Goal: Information Seeking & Learning: Learn about a topic

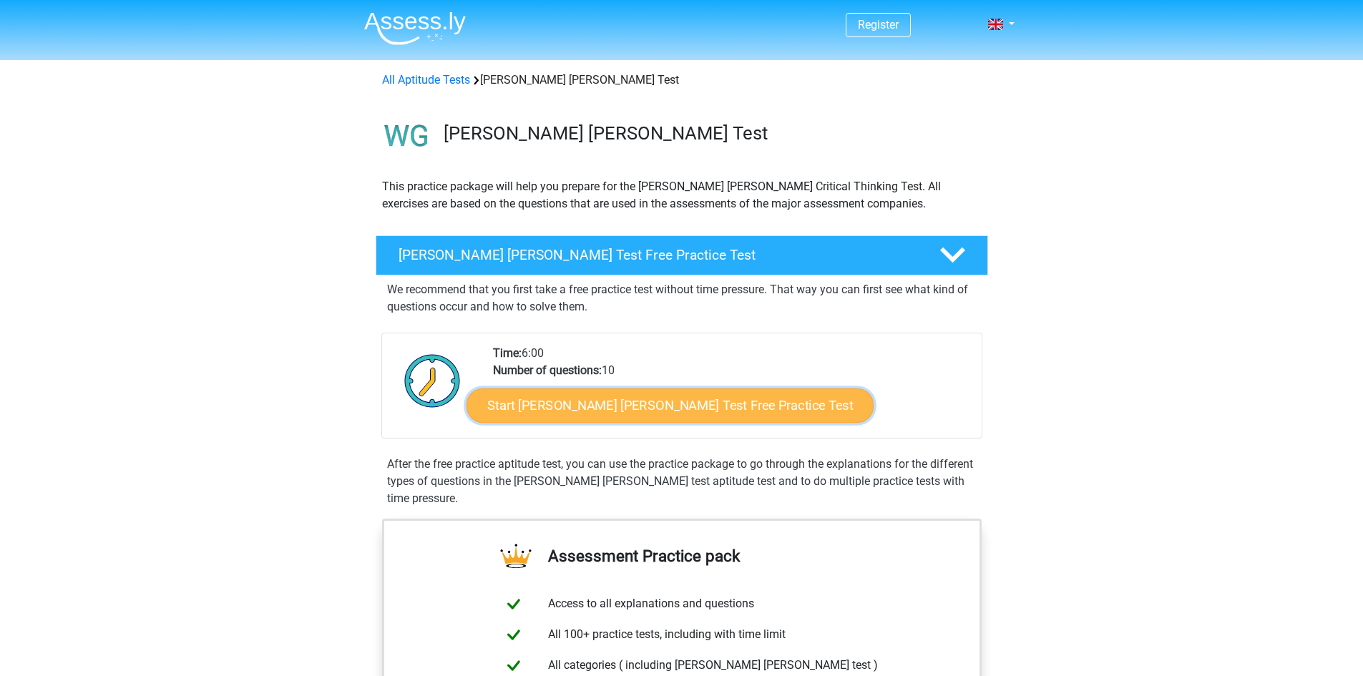
click at [539, 404] on link "Start Watson Glaser Test Free Practice Test" at bounding box center [669, 405] width 407 height 34
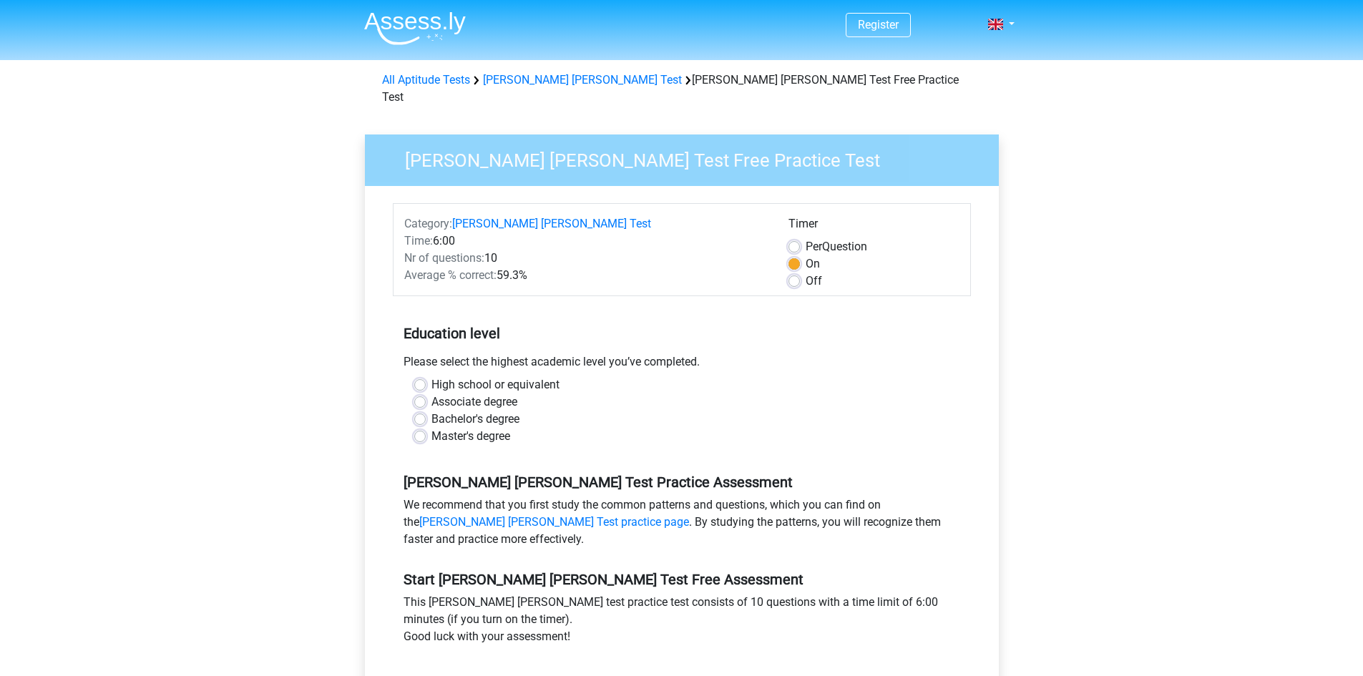
click at [431, 428] on label "Master's degree" at bounding box center [470, 436] width 79 height 17
click at [416, 428] on input "Master's degree" at bounding box center [419, 435] width 11 height 14
radio input "true"
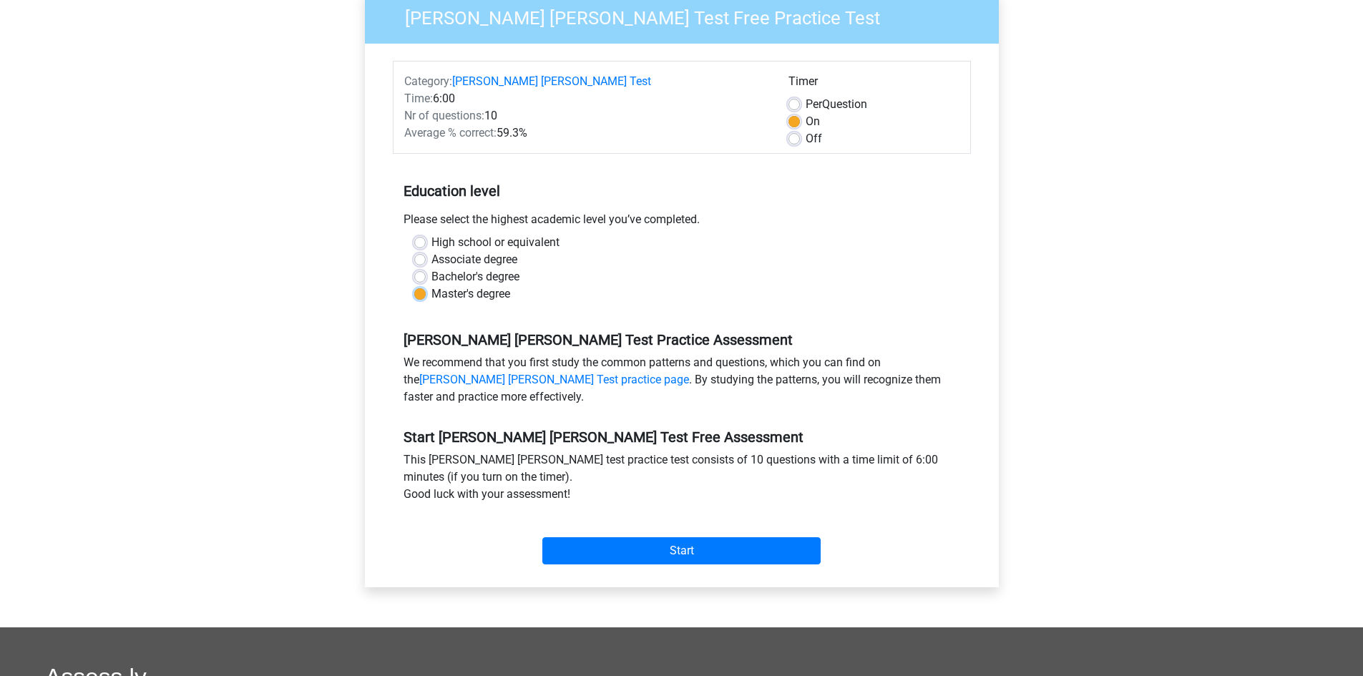
scroll to position [143, 0]
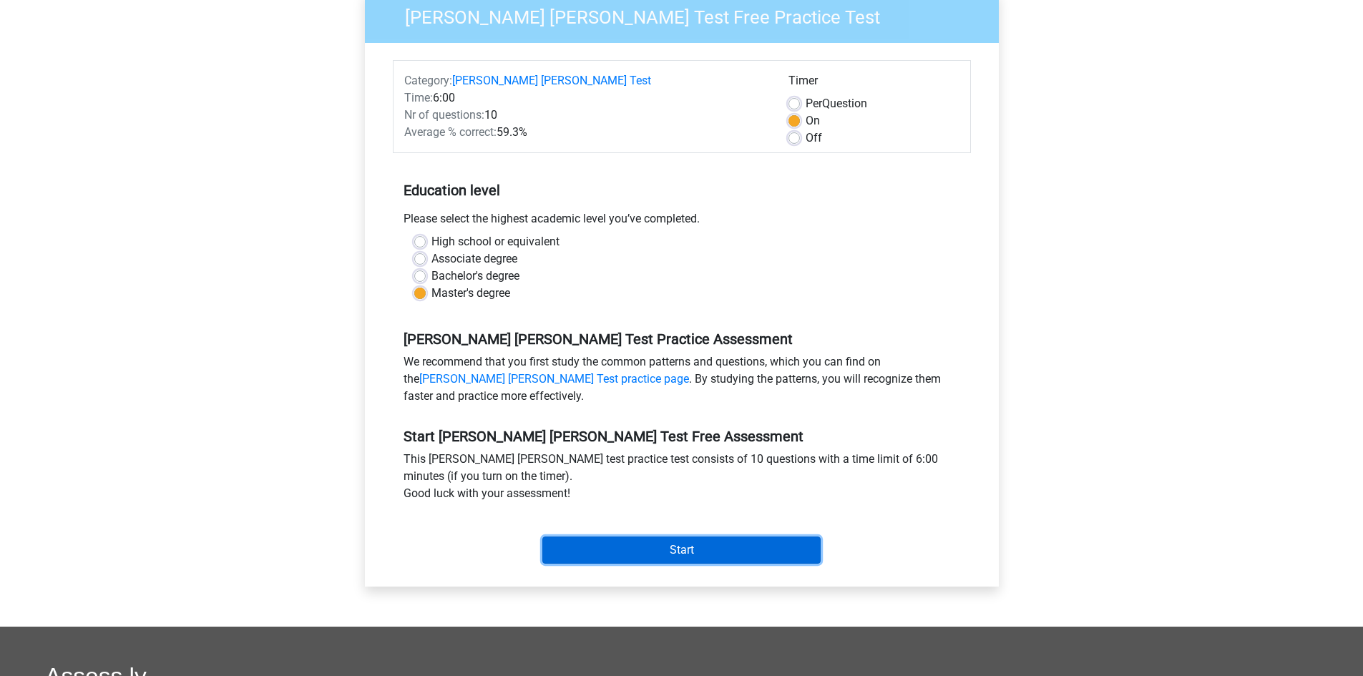
click at [677, 544] on input "Start" at bounding box center [681, 550] width 278 height 27
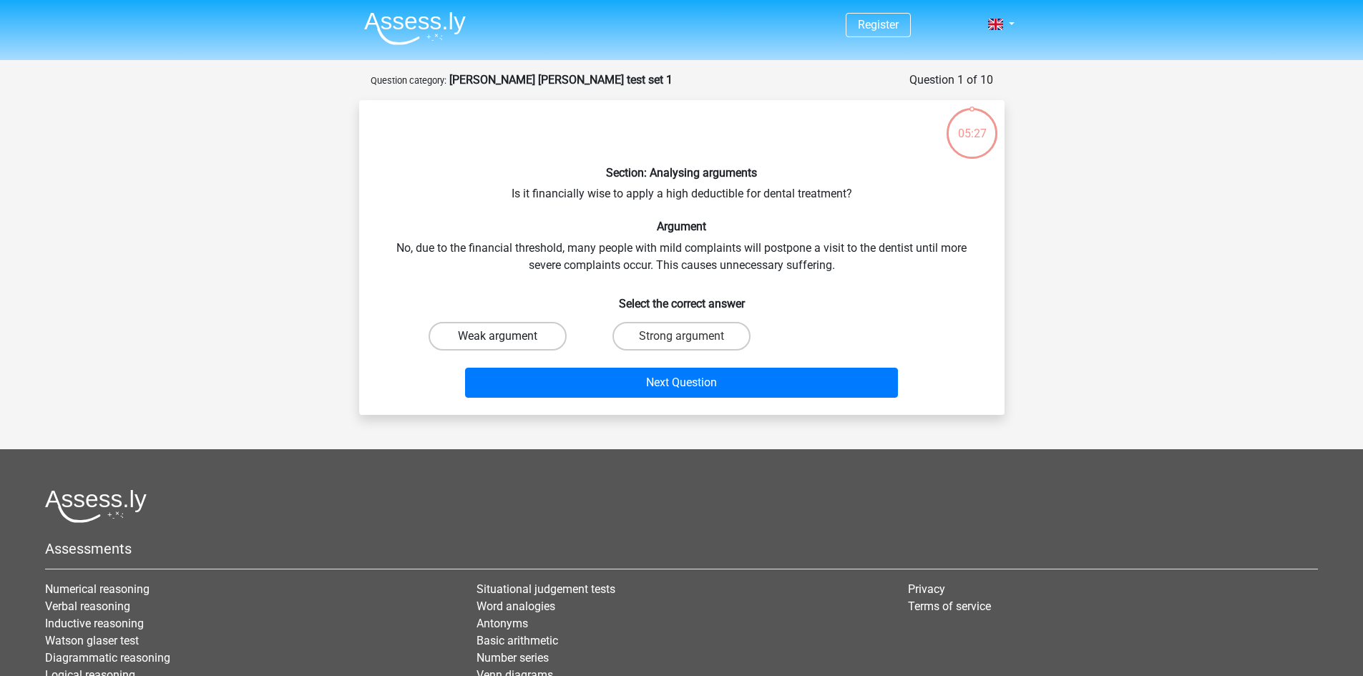
click at [466, 337] on label "Weak argument" at bounding box center [498, 336] width 138 height 29
click at [497, 337] on input "Weak argument" at bounding box center [501, 340] width 9 height 9
radio input "true"
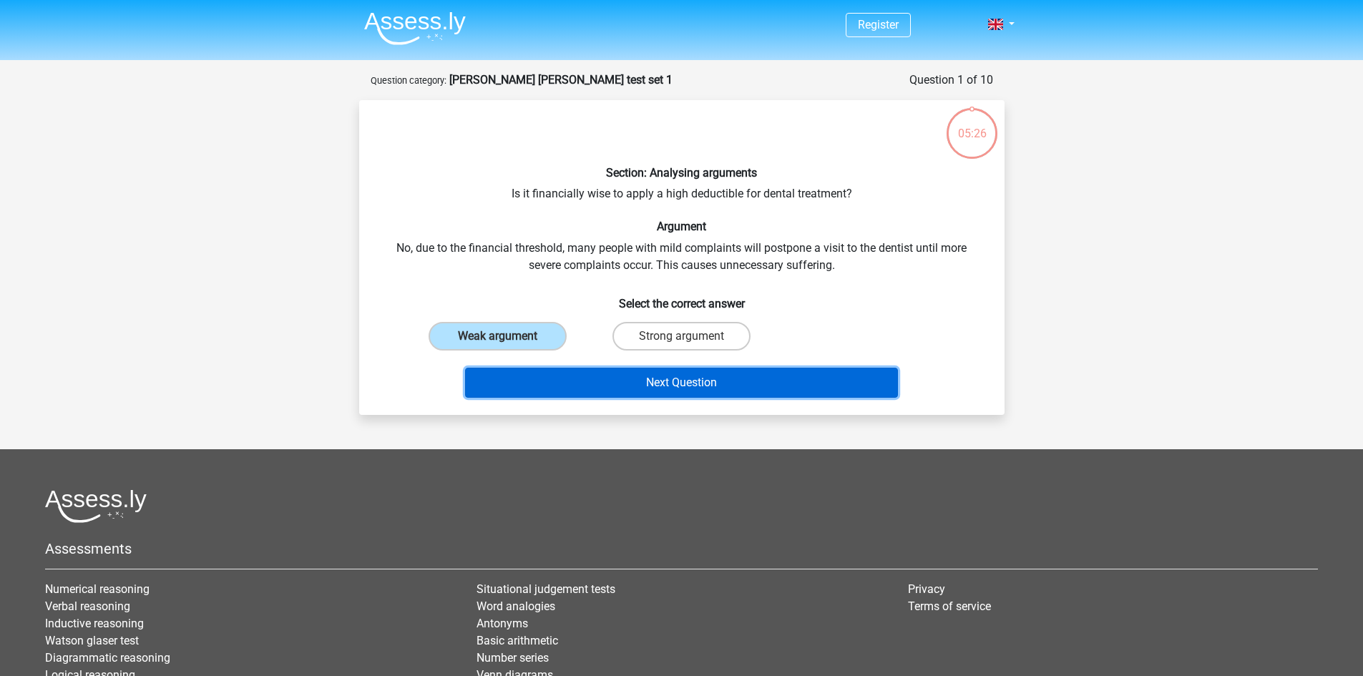
click at [635, 385] on button "Next Question" at bounding box center [681, 383] width 433 height 30
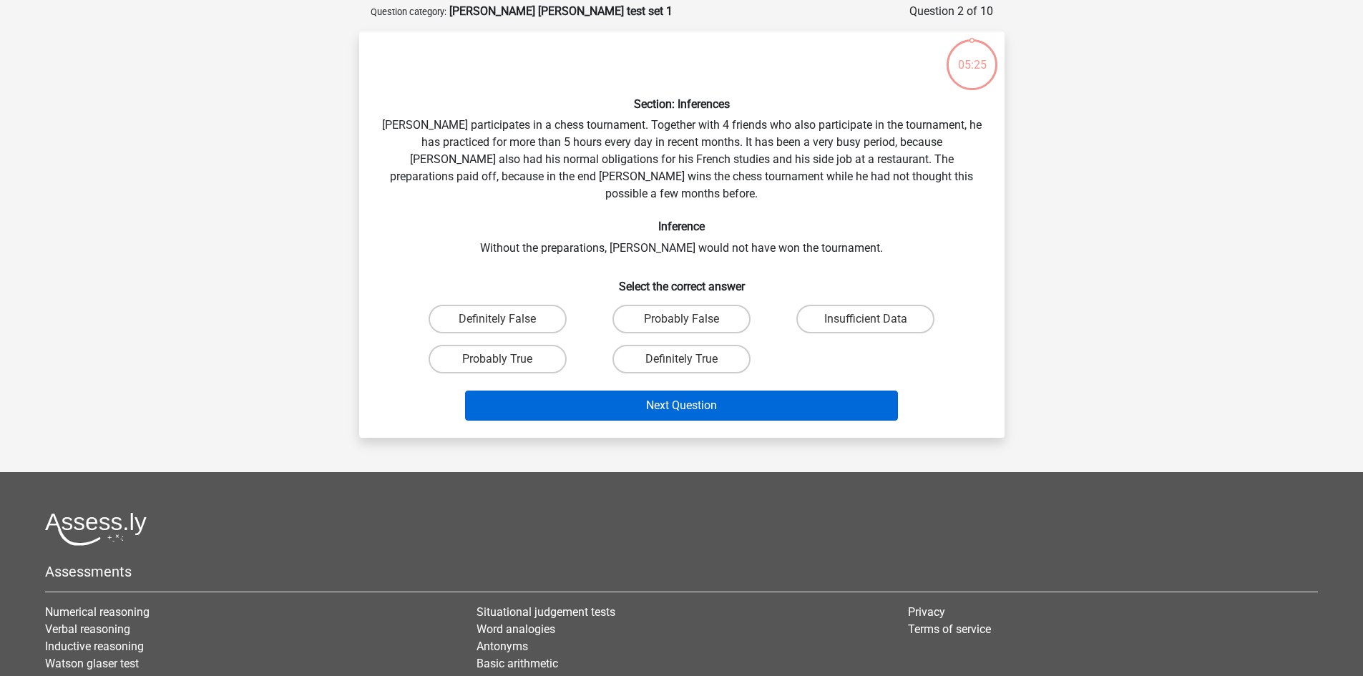
scroll to position [72, 0]
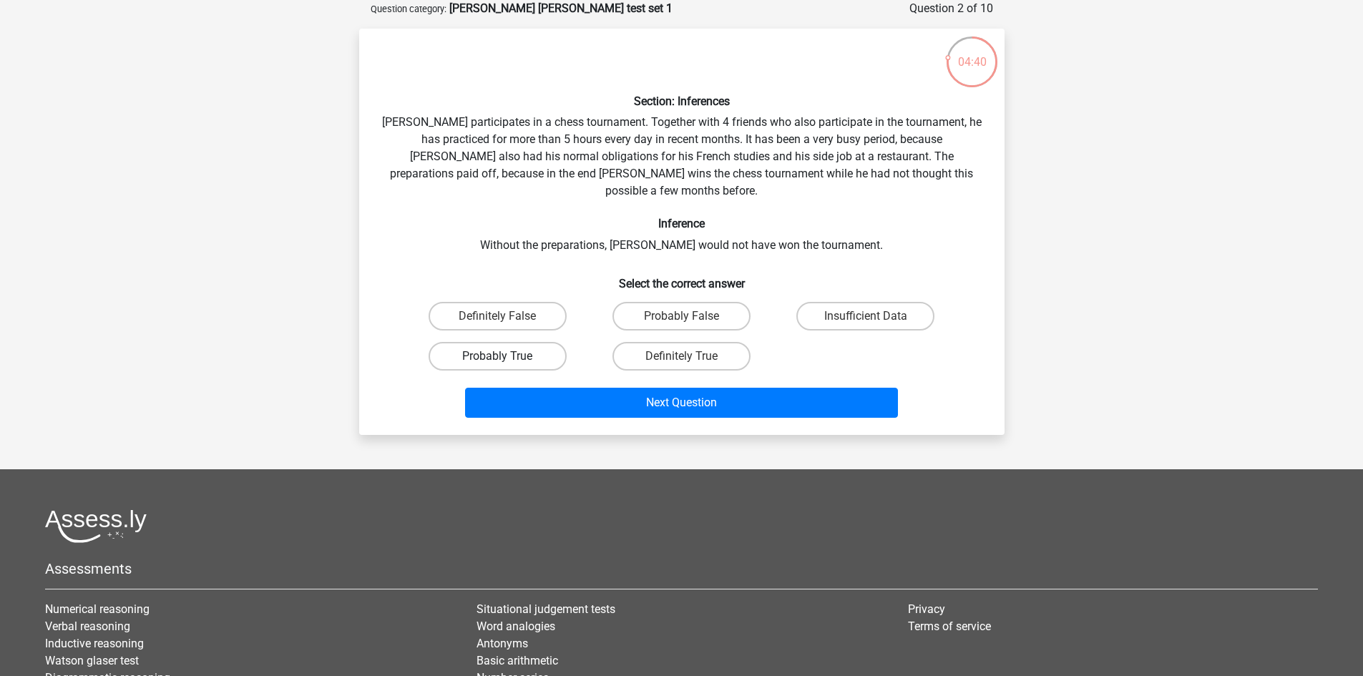
click at [439, 342] on label "Probably True" at bounding box center [498, 356] width 138 height 29
click at [497, 356] on input "Probably True" at bounding box center [501, 360] width 9 height 9
radio input "true"
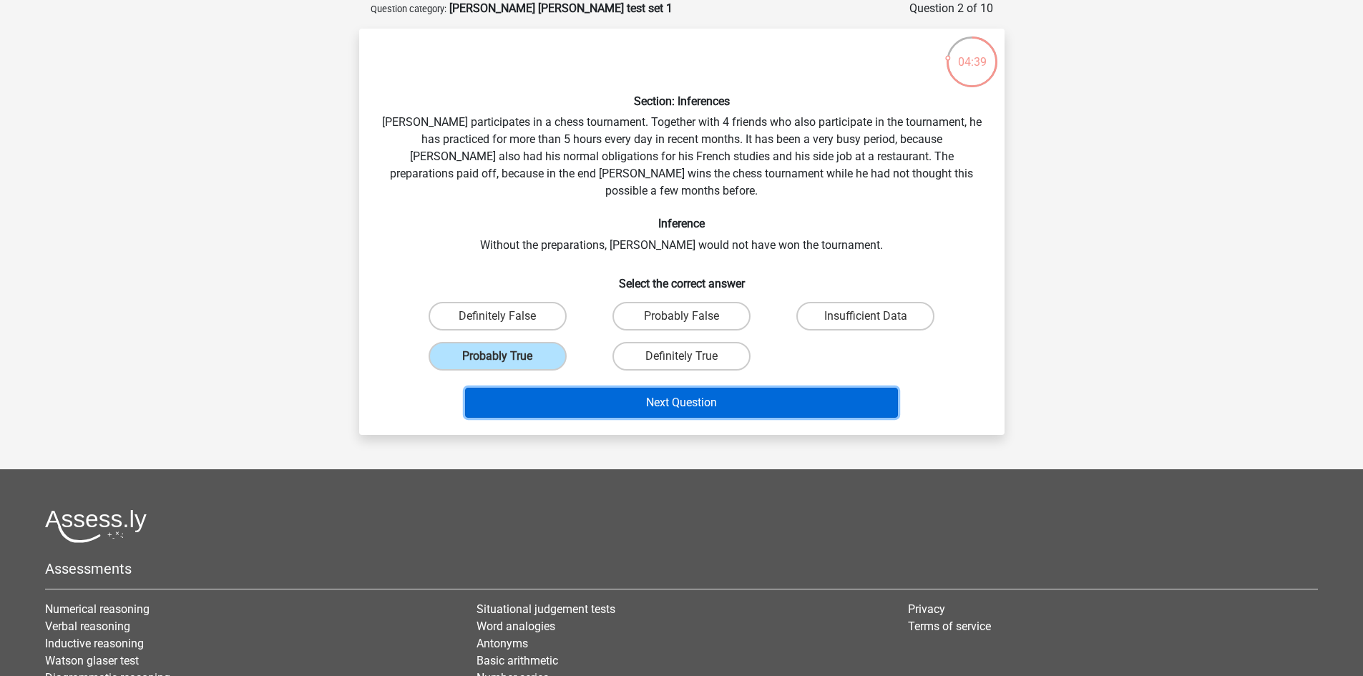
click at [617, 388] on button "Next Question" at bounding box center [681, 403] width 433 height 30
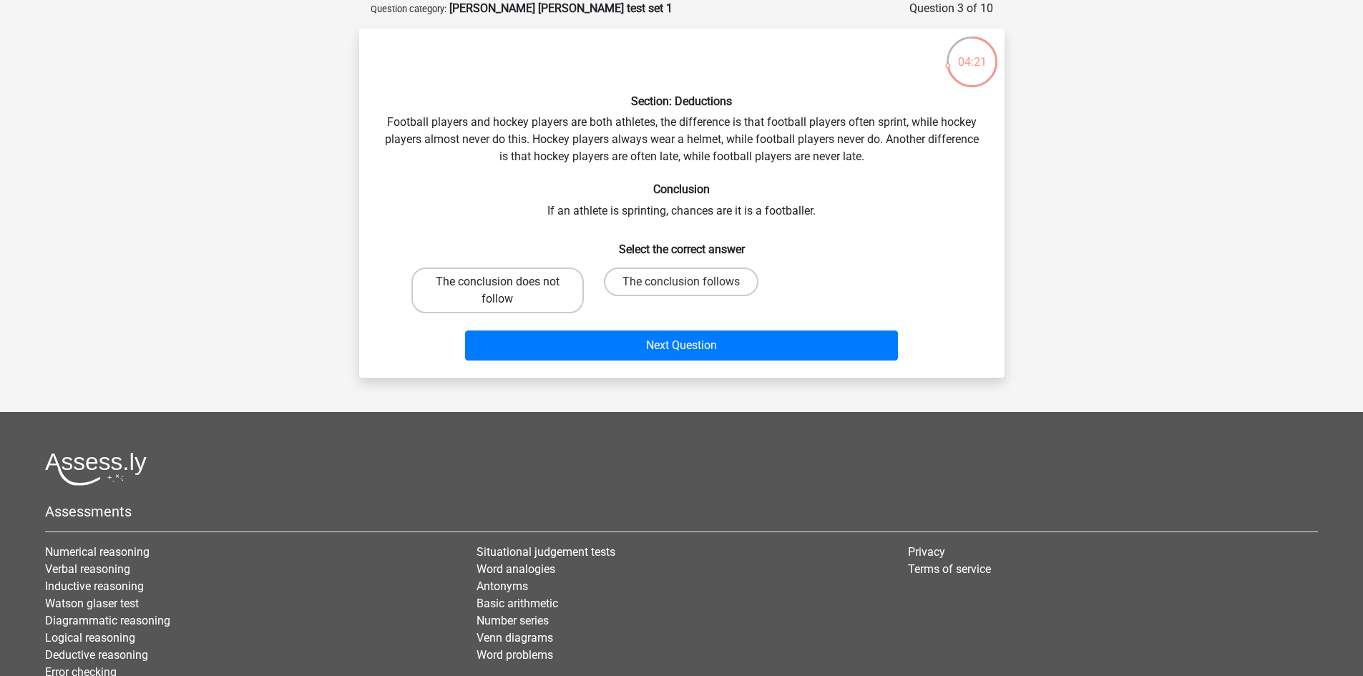
click at [484, 290] on label "The conclusion does not follow" at bounding box center [497, 291] width 172 height 46
click at [497, 290] on input "The conclusion does not follow" at bounding box center [501, 286] width 9 height 9
radio input "true"
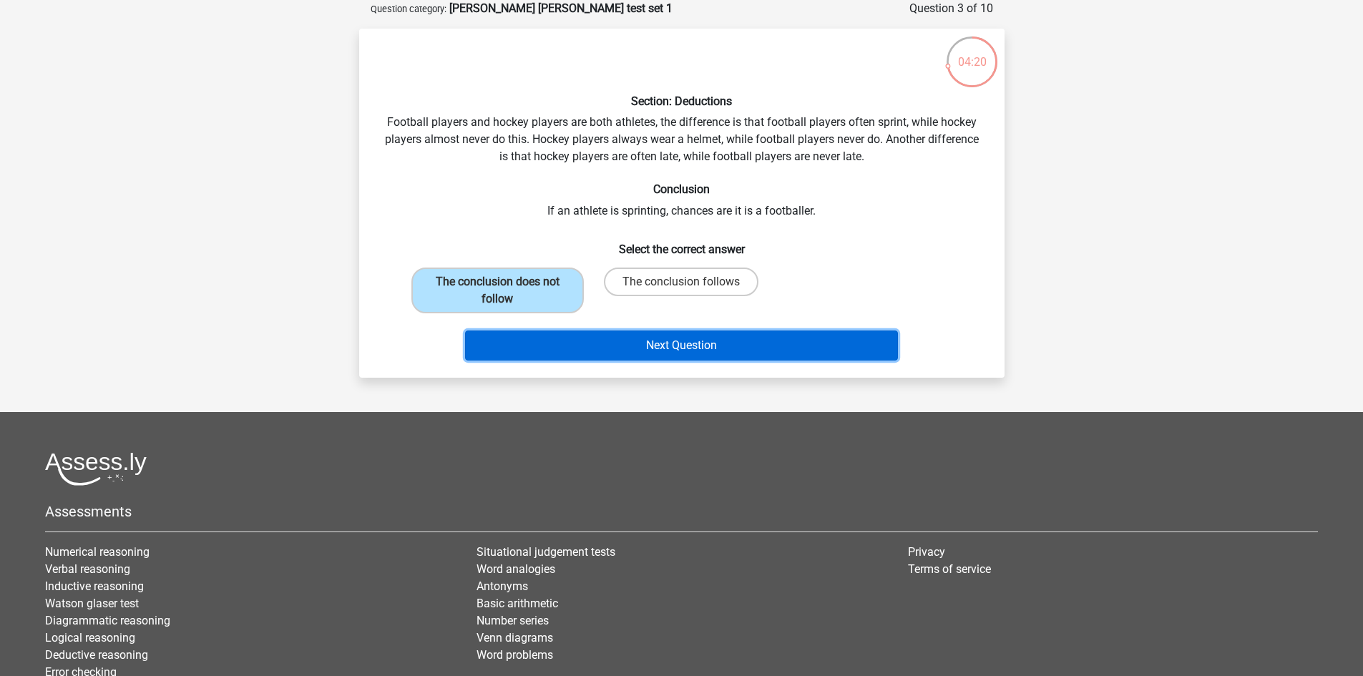
click at [602, 335] on button "Next Question" at bounding box center [681, 346] width 433 height 30
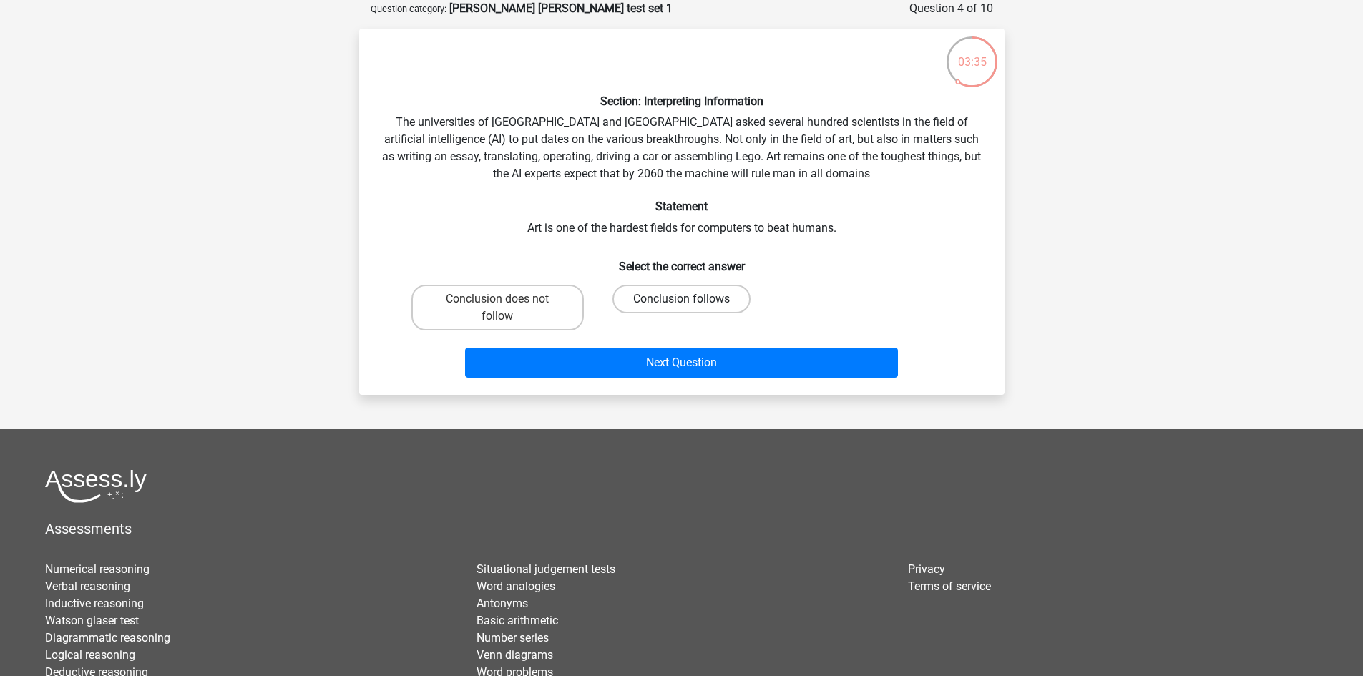
click at [642, 297] on label "Conclusion follows" at bounding box center [681, 299] width 138 height 29
click at [681, 299] on input "Conclusion follows" at bounding box center [685, 303] width 9 height 9
radio input "true"
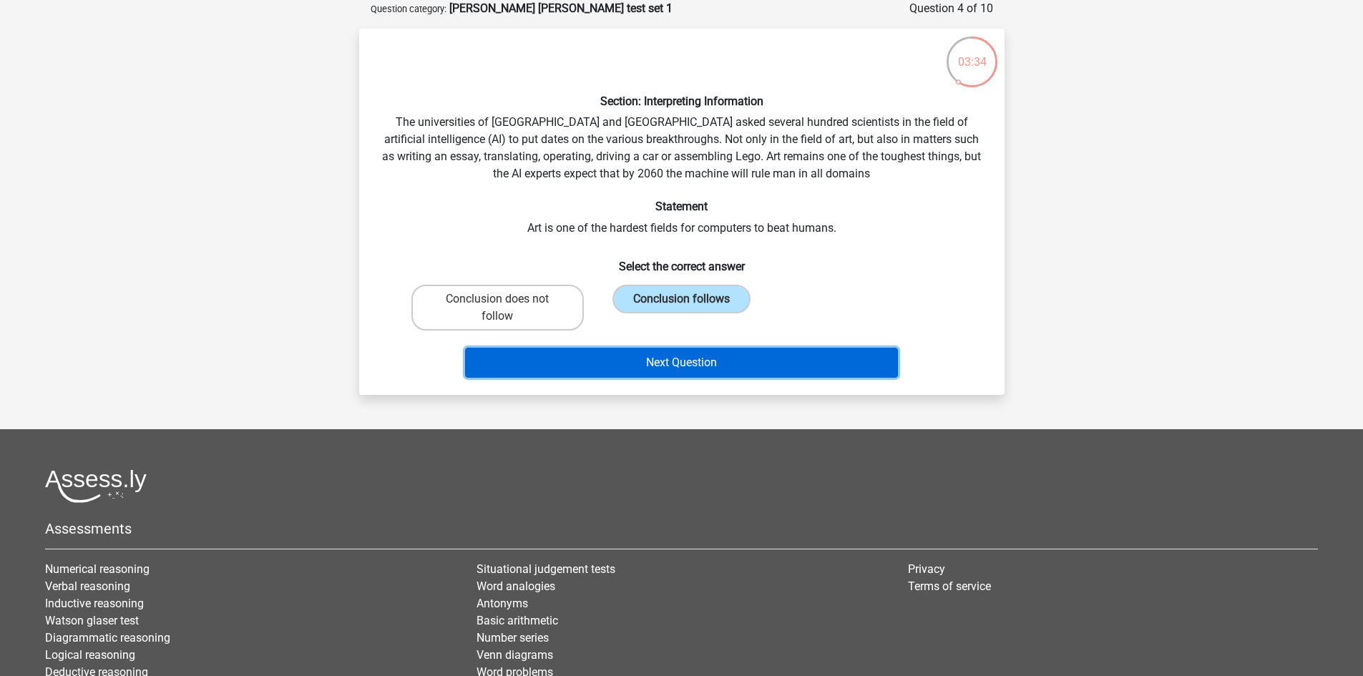
click at [617, 363] on button "Next Question" at bounding box center [681, 363] width 433 height 30
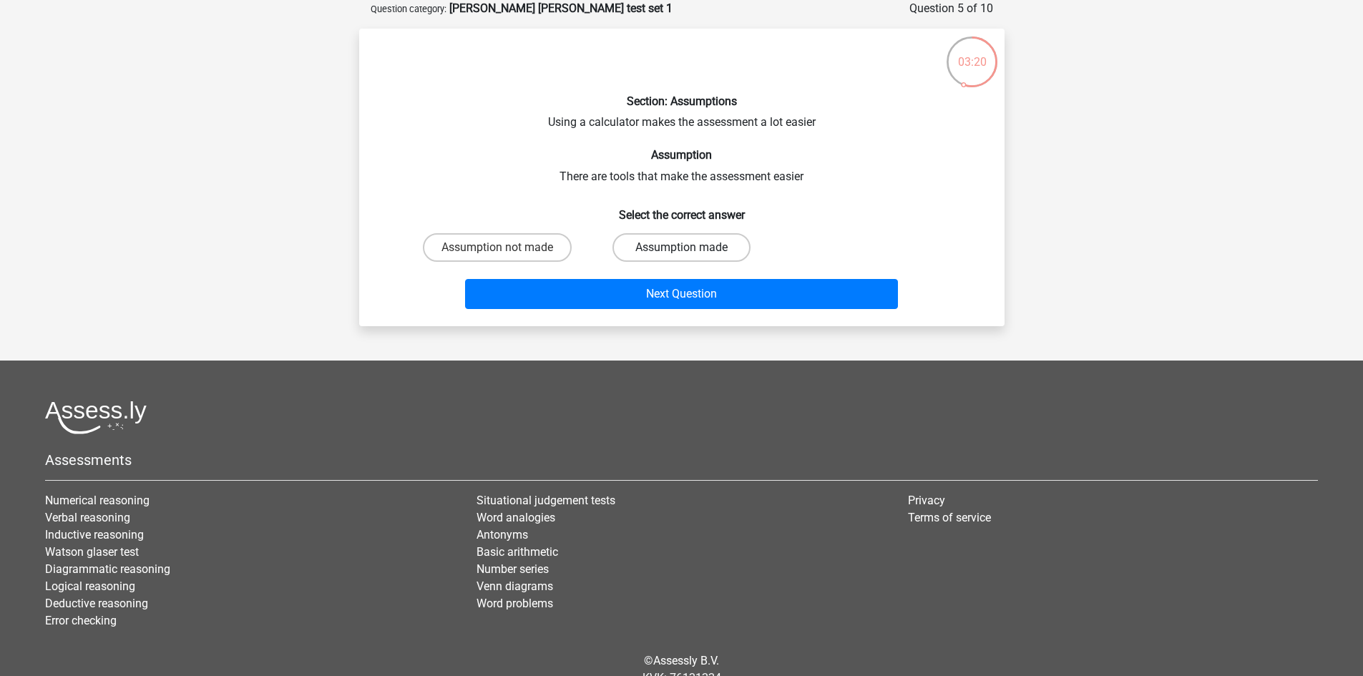
click at [662, 250] on label "Assumption made" at bounding box center [681, 247] width 138 height 29
click at [681, 250] on input "Assumption made" at bounding box center [685, 252] width 9 height 9
radio input "true"
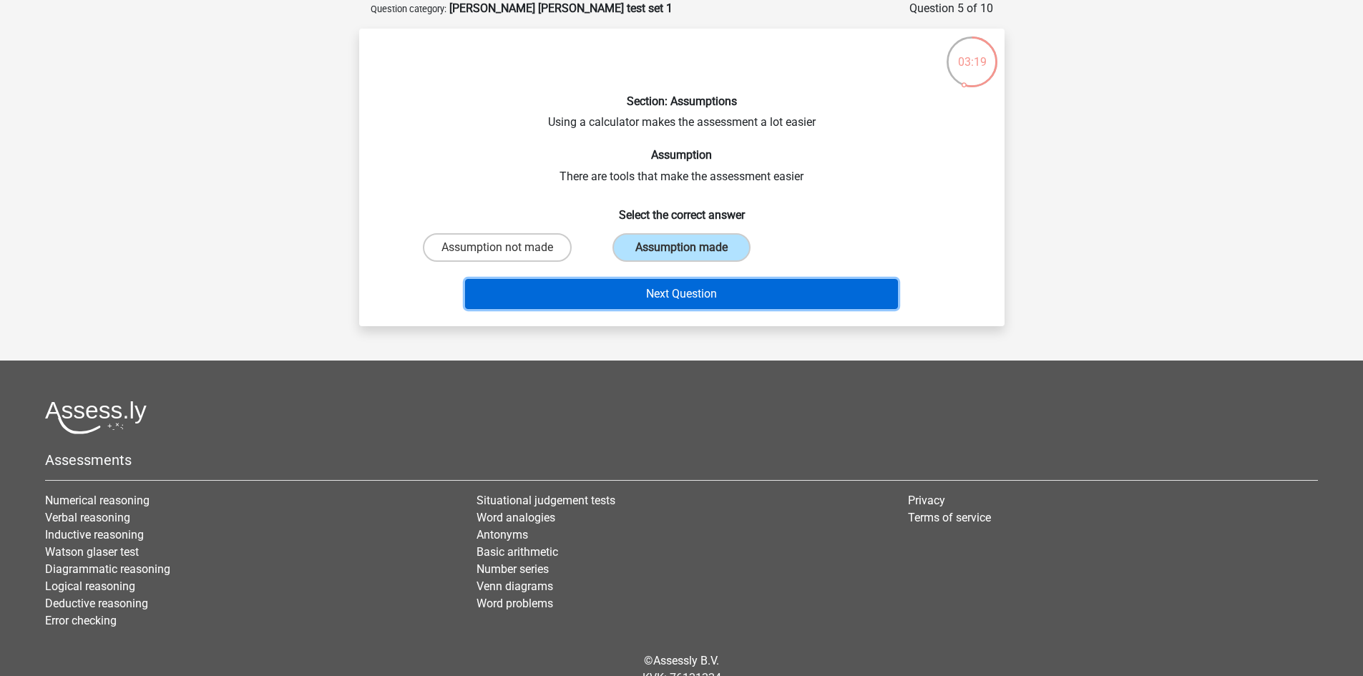
click at [662, 298] on button "Next Question" at bounding box center [681, 294] width 433 height 30
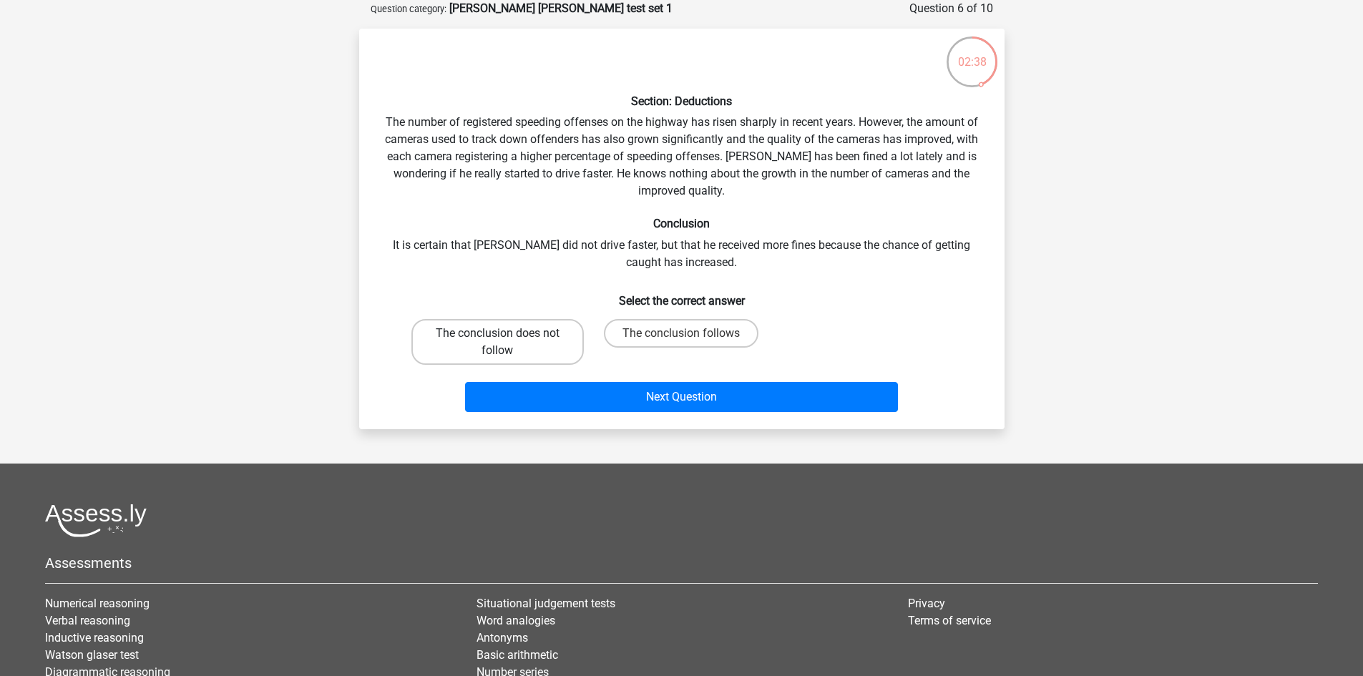
click at [483, 343] on label "The conclusion does not follow" at bounding box center [497, 342] width 172 height 46
click at [497, 343] on input "The conclusion does not follow" at bounding box center [501, 337] width 9 height 9
radio input "true"
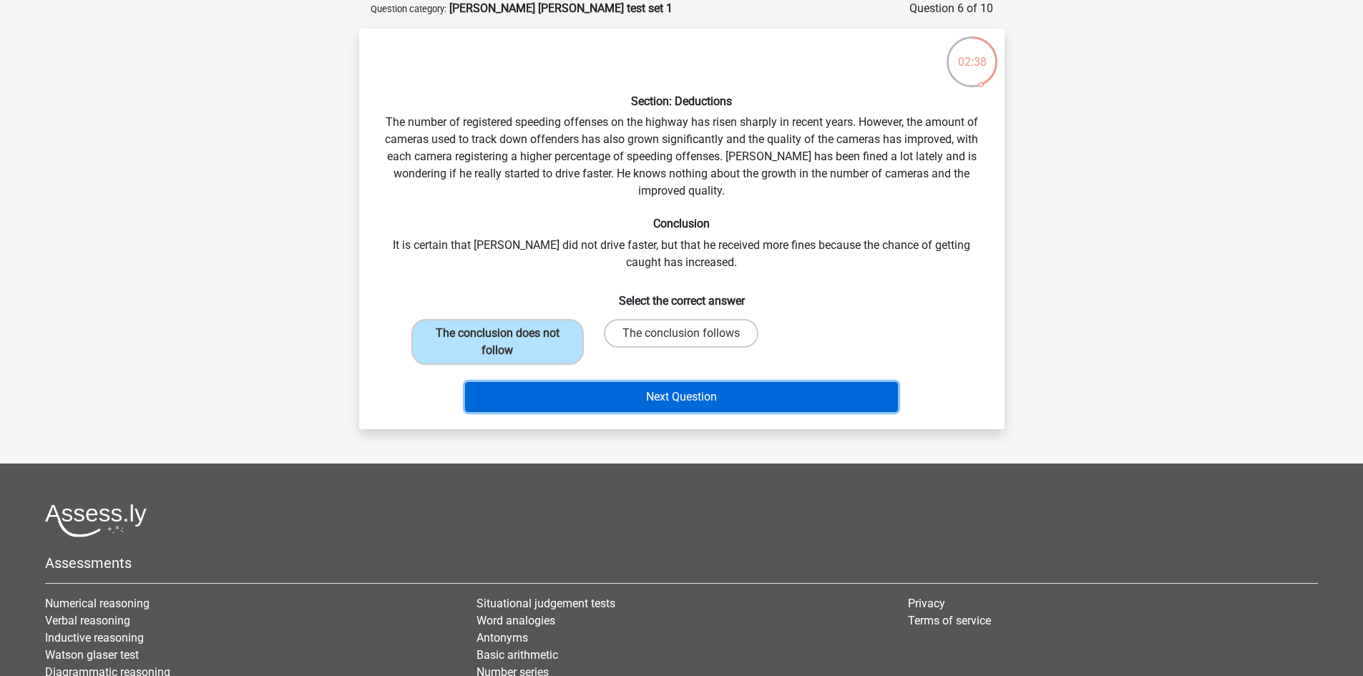
click at [668, 390] on button "Next Question" at bounding box center [681, 397] width 433 height 30
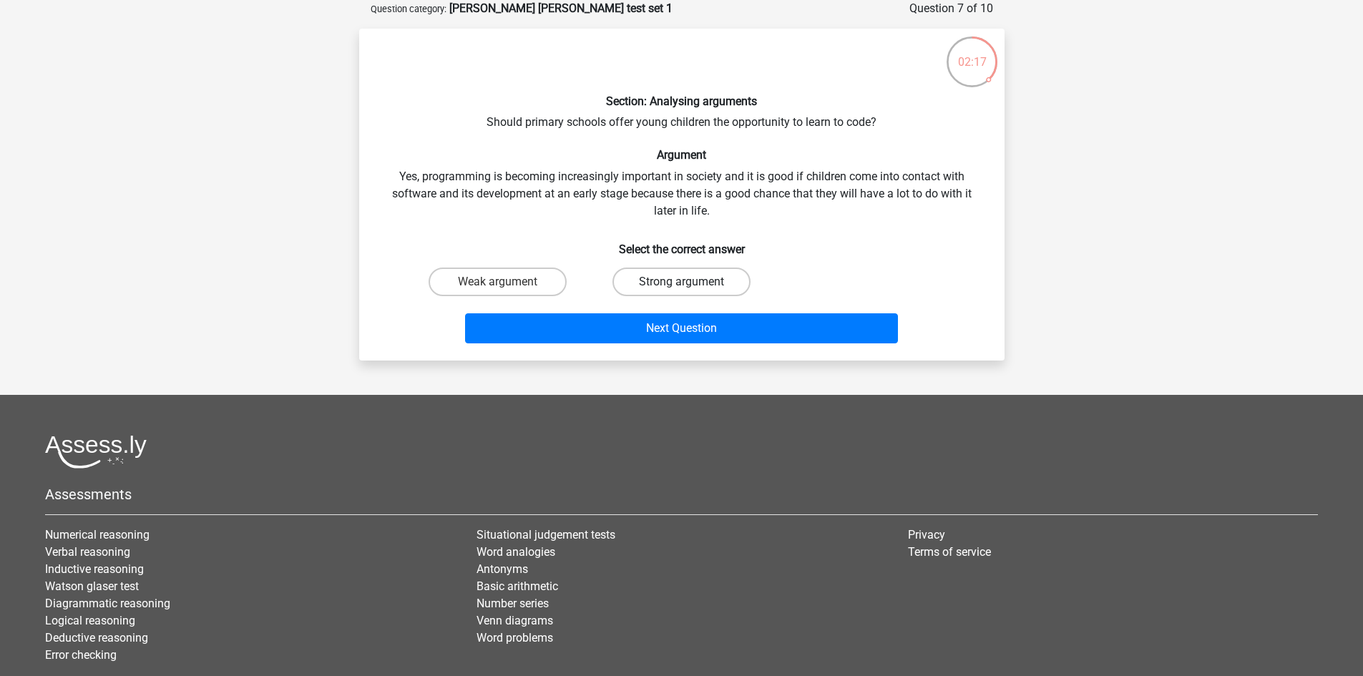
click at [647, 275] on label "Strong argument" at bounding box center [681, 282] width 138 height 29
click at [681, 282] on input "Strong argument" at bounding box center [685, 286] width 9 height 9
radio input "true"
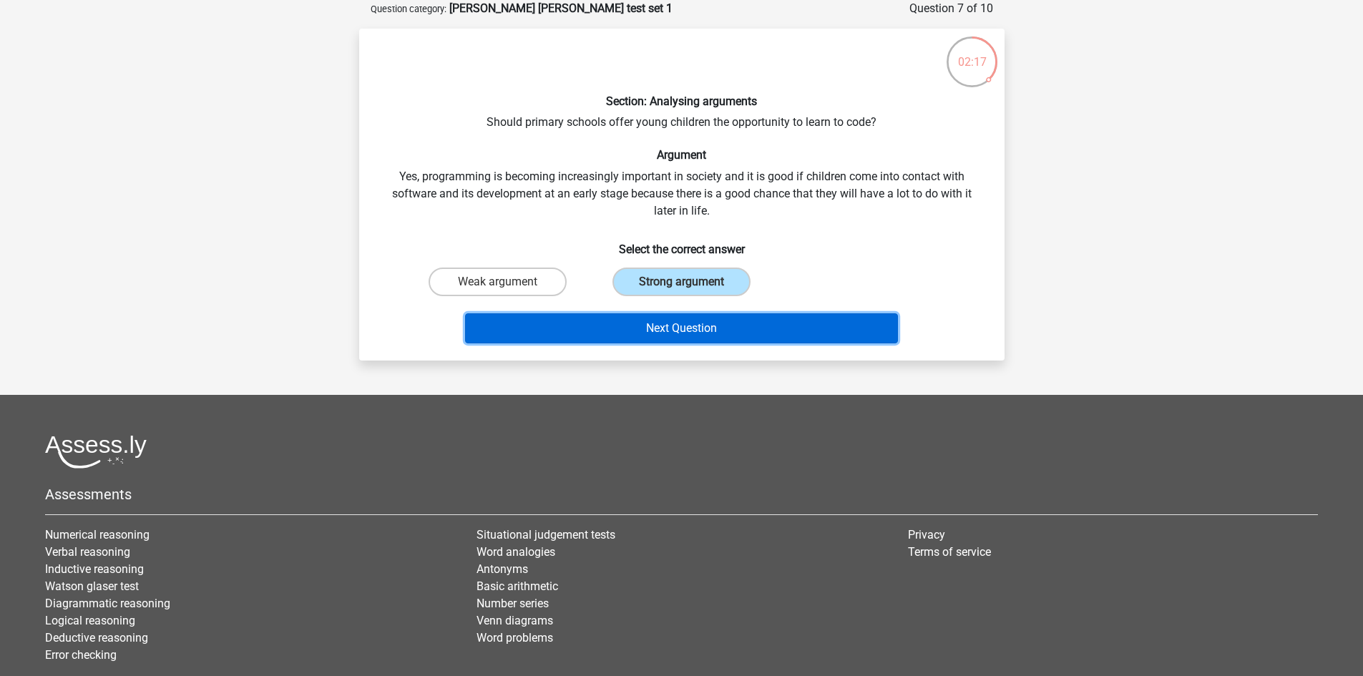
click at [666, 324] on button "Next Question" at bounding box center [681, 328] width 433 height 30
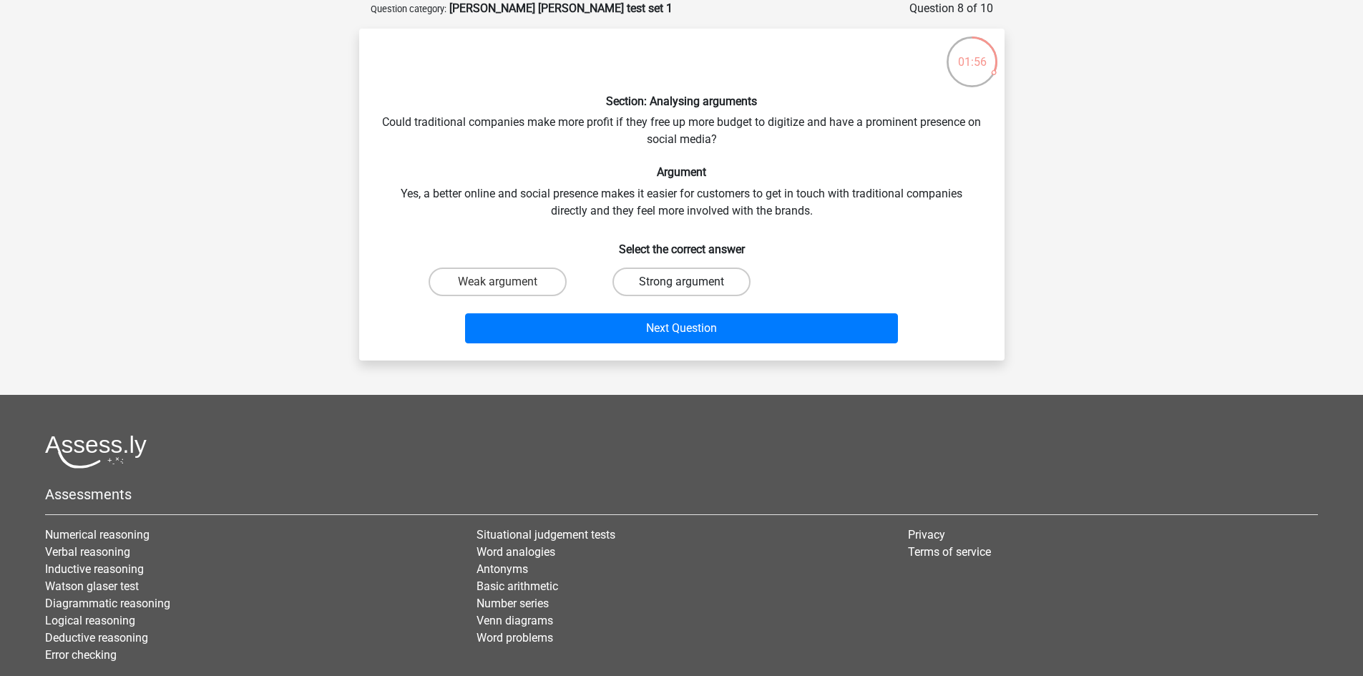
drag, startPoint x: 697, startPoint y: 279, endPoint x: 690, endPoint y: 295, distance: 17.9
click at [697, 279] on label "Strong argument" at bounding box center [681, 282] width 138 height 29
click at [690, 282] on input "Strong argument" at bounding box center [685, 286] width 9 height 9
radio input "true"
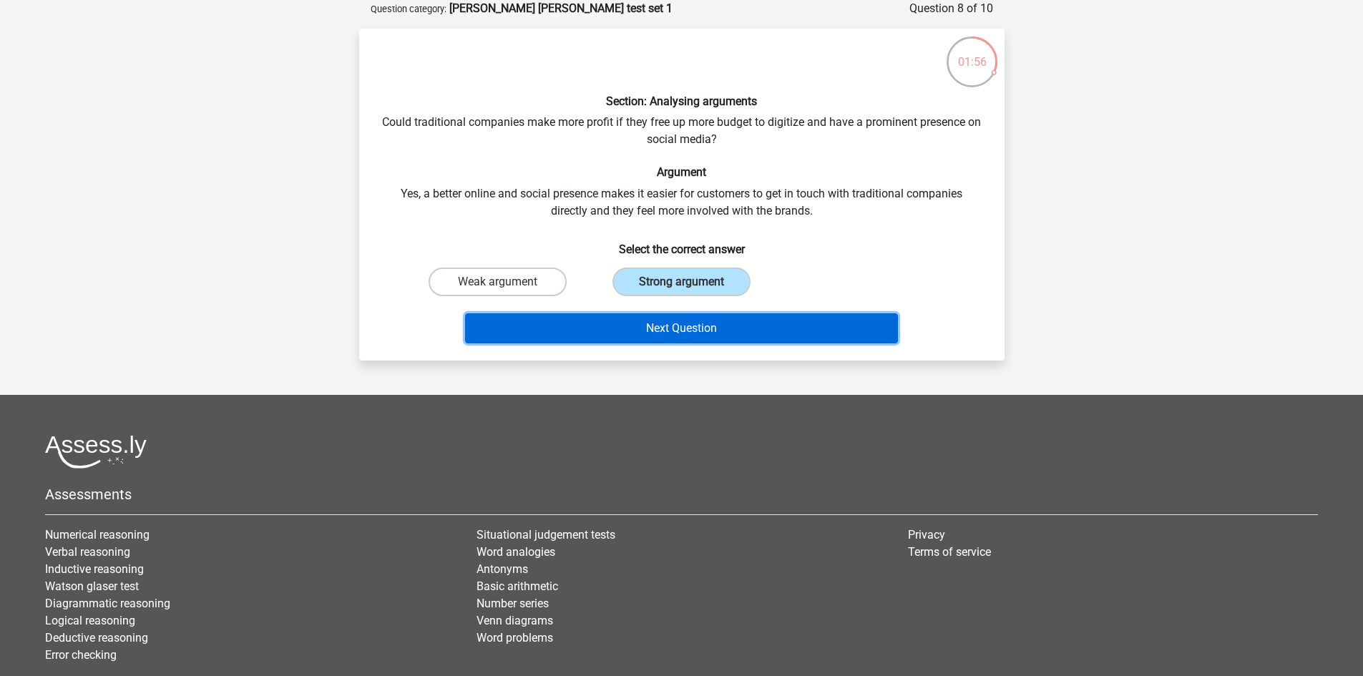
click at [675, 332] on button "Next Question" at bounding box center [681, 328] width 433 height 30
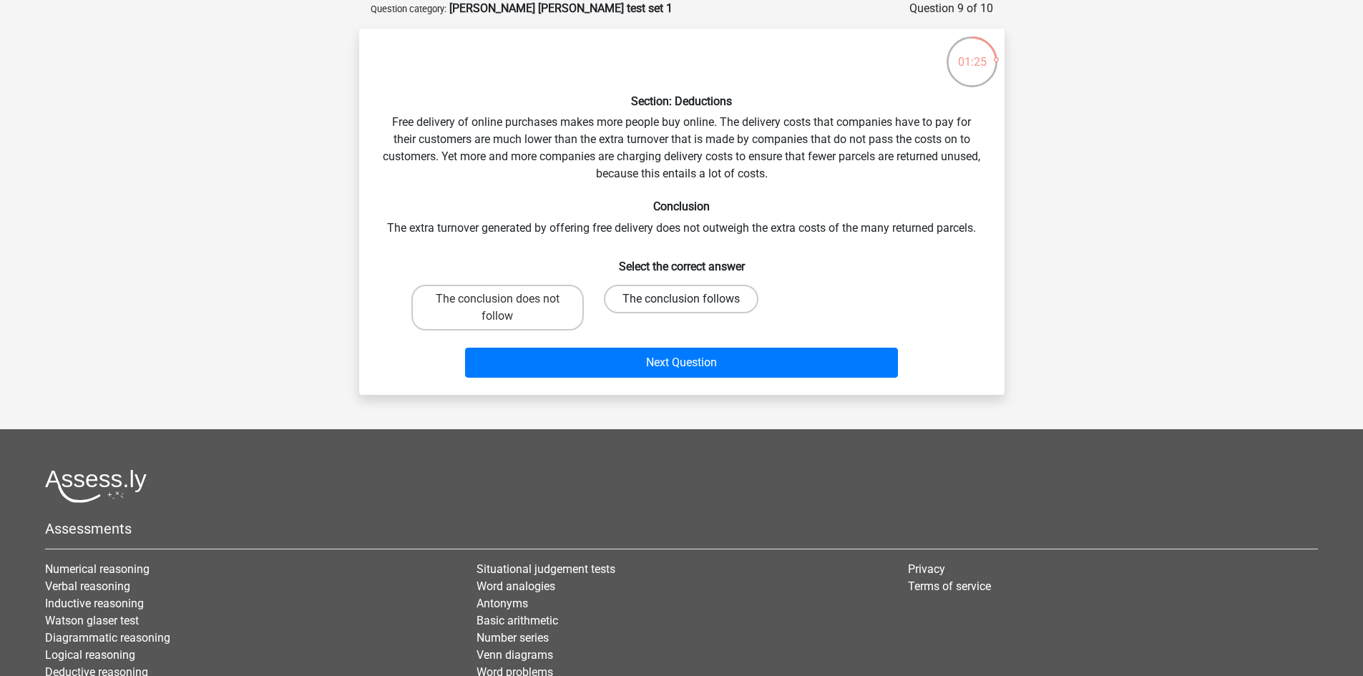
click at [614, 302] on label "The conclusion follows" at bounding box center [681, 299] width 155 height 29
click at [681, 302] on input "The conclusion follows" at bounding box center [685, 303] width 9 height 9
radio input "true"
click at [674, 346] on div "Next Question" at bounding box center [681, 359] width 599 height 47
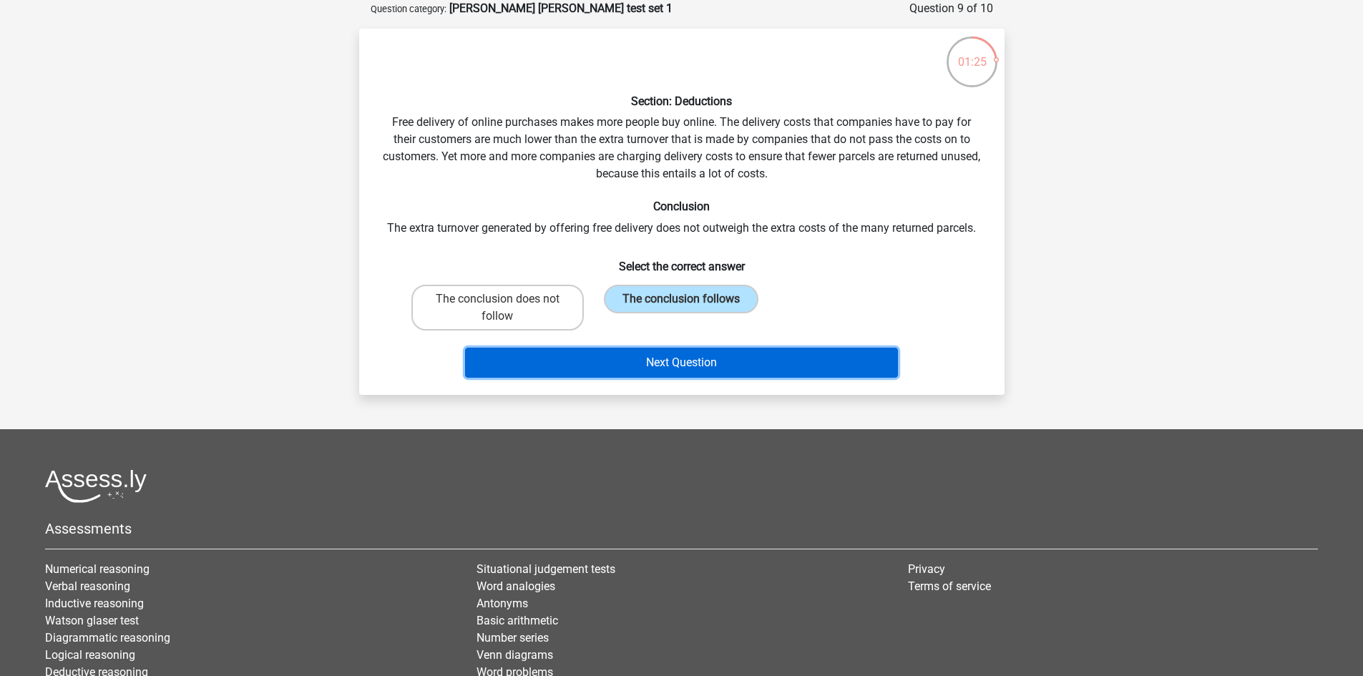
click at [677, 362] on button "Next Question" at bounding box center [681, 363] width 433 height 30
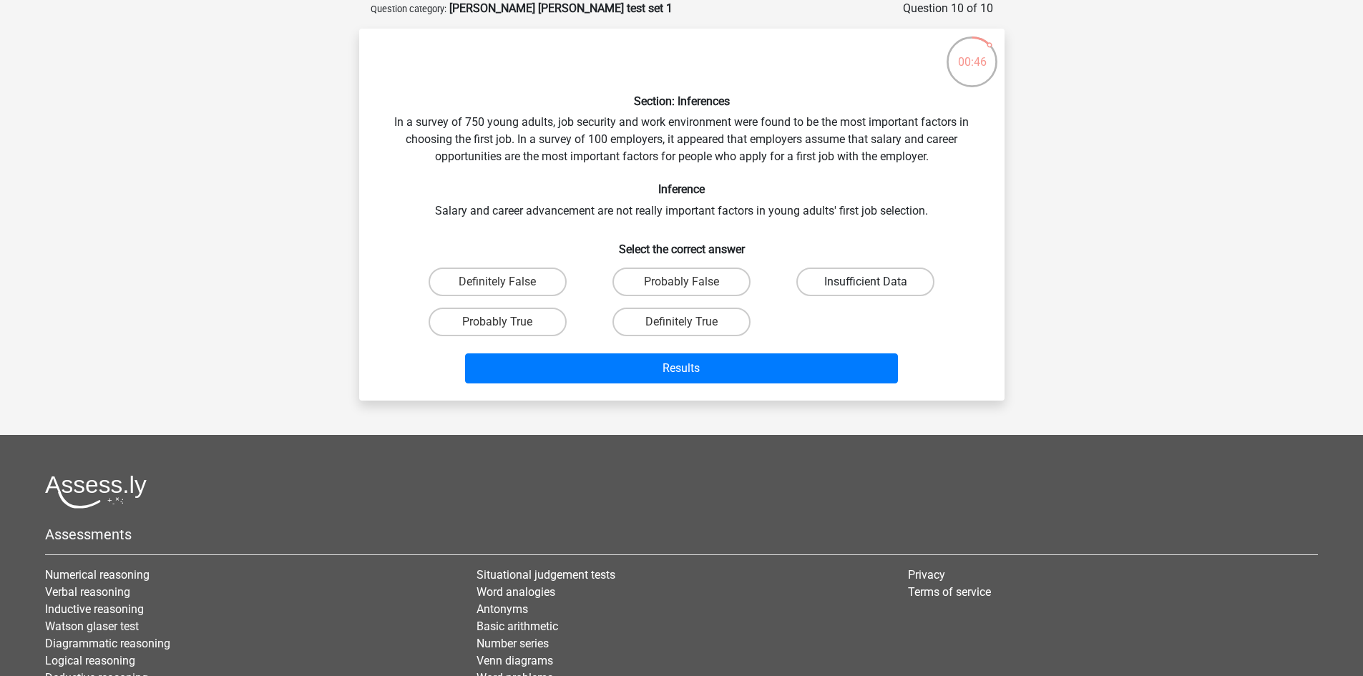
click at [905, 271] on label "Insufficient Data" at bounding box center [865, 282] width 138 height 29
click at [875, 282] on input "Insufficient Data" at bounding box center [870, 286] width 9 height 9
radio input "true"
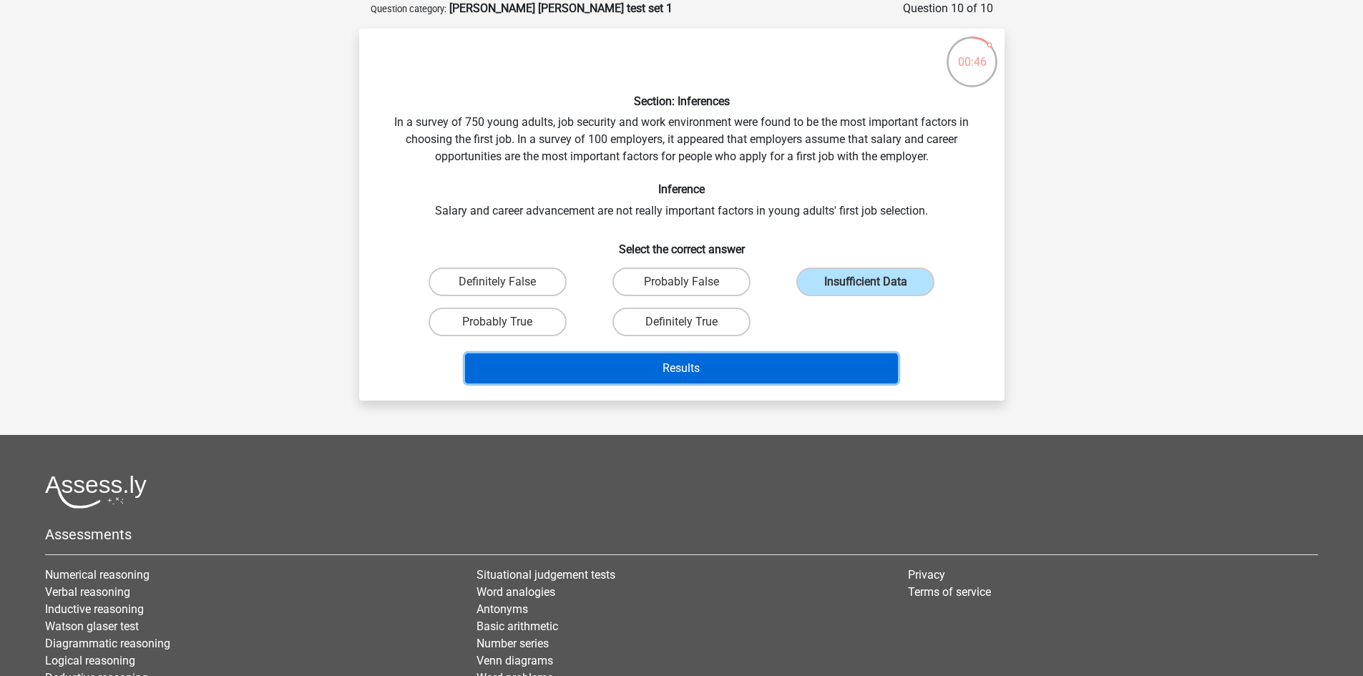
click at [693, 380] on button "Results" at bounding box center [681, 368] width 433 height 30
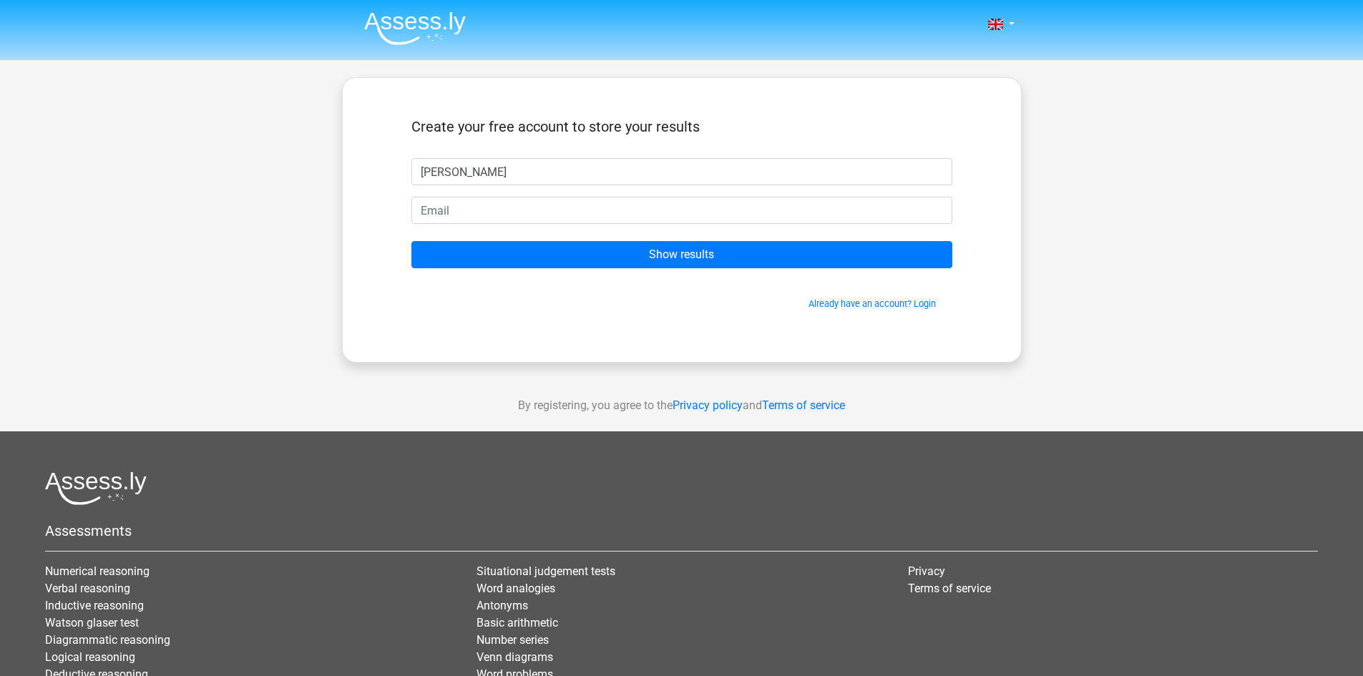
type input "[PERSON_NAME]"
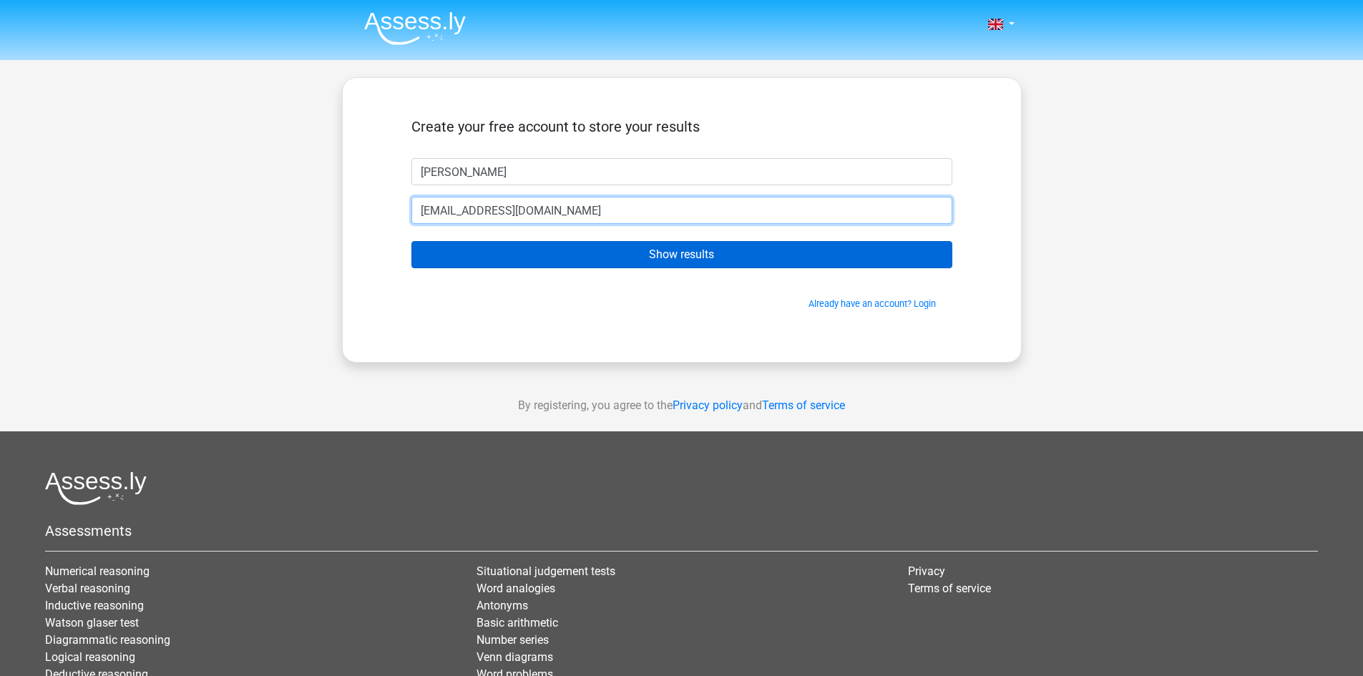
type input "[EMAIL_ADDRESS][DOMAIN_NAME]"
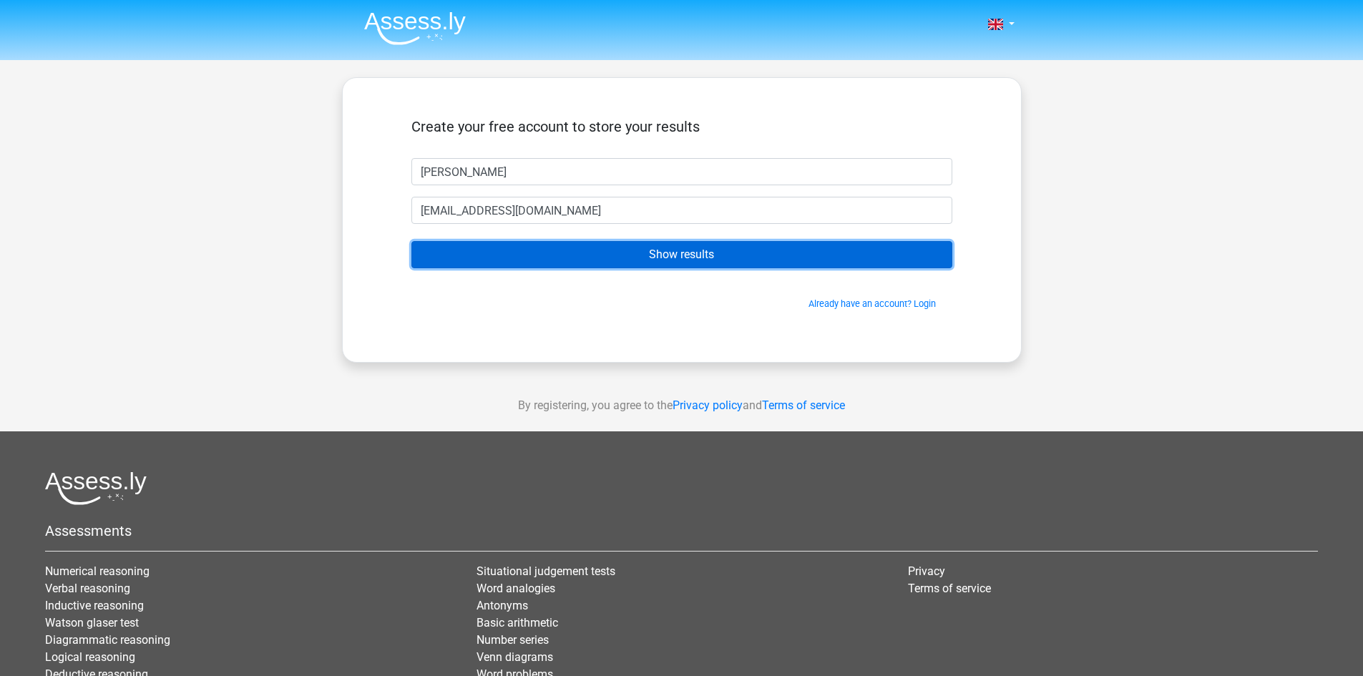
click at [707, 247] on input "Show results" at bounding box center [681, 254] width 541 height 27
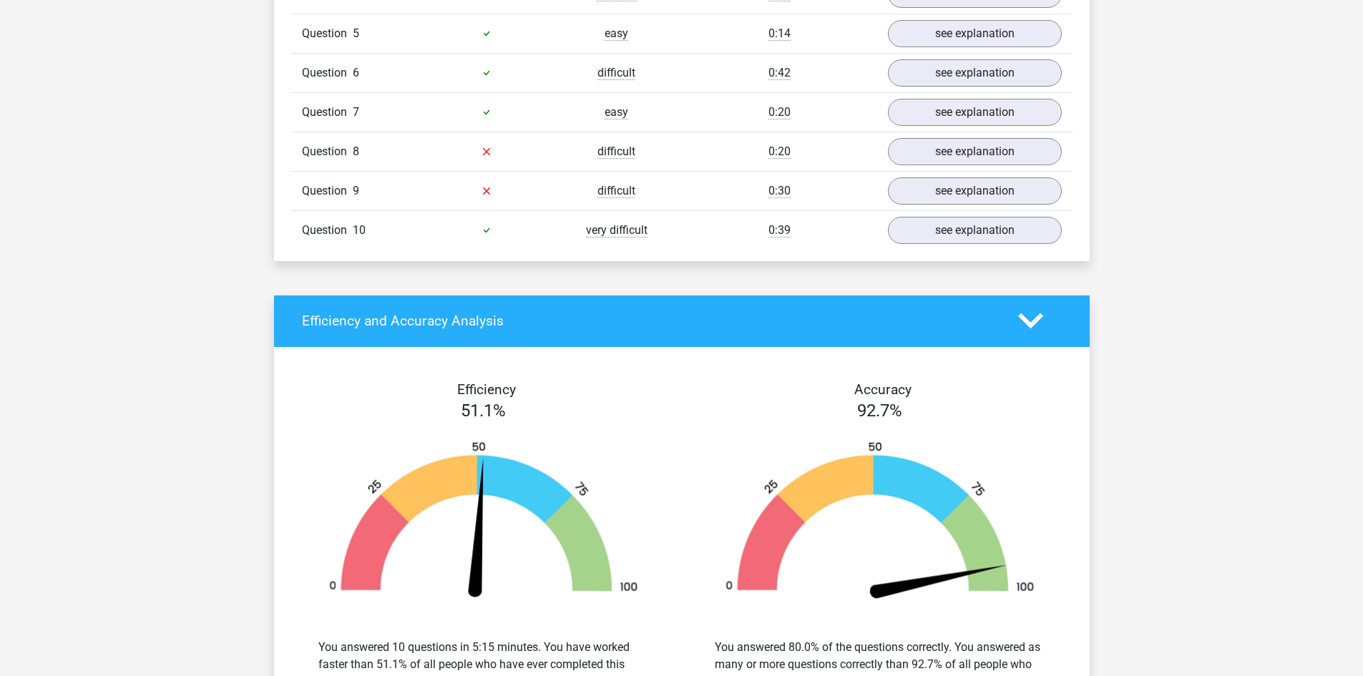
scroll to position [1145, 0]
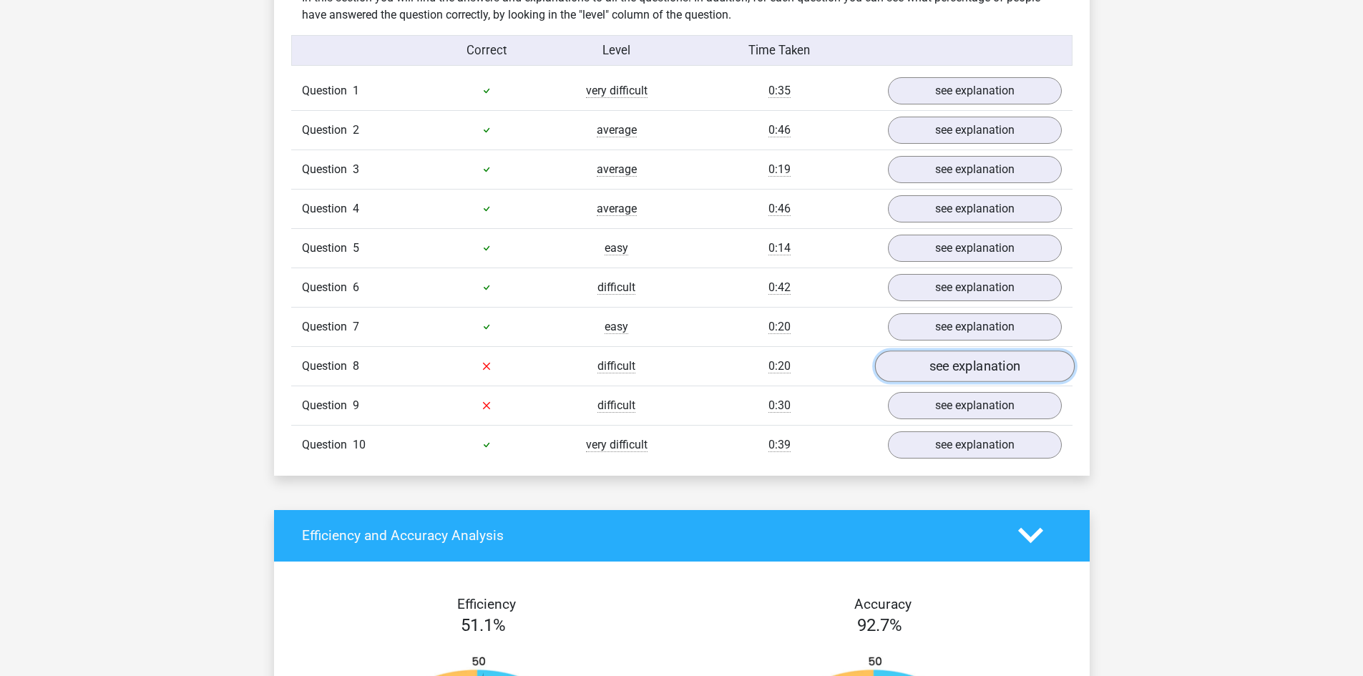
click at [983, 362] on link "see explanation" at bounding box center [974, 366] width 200 height 31
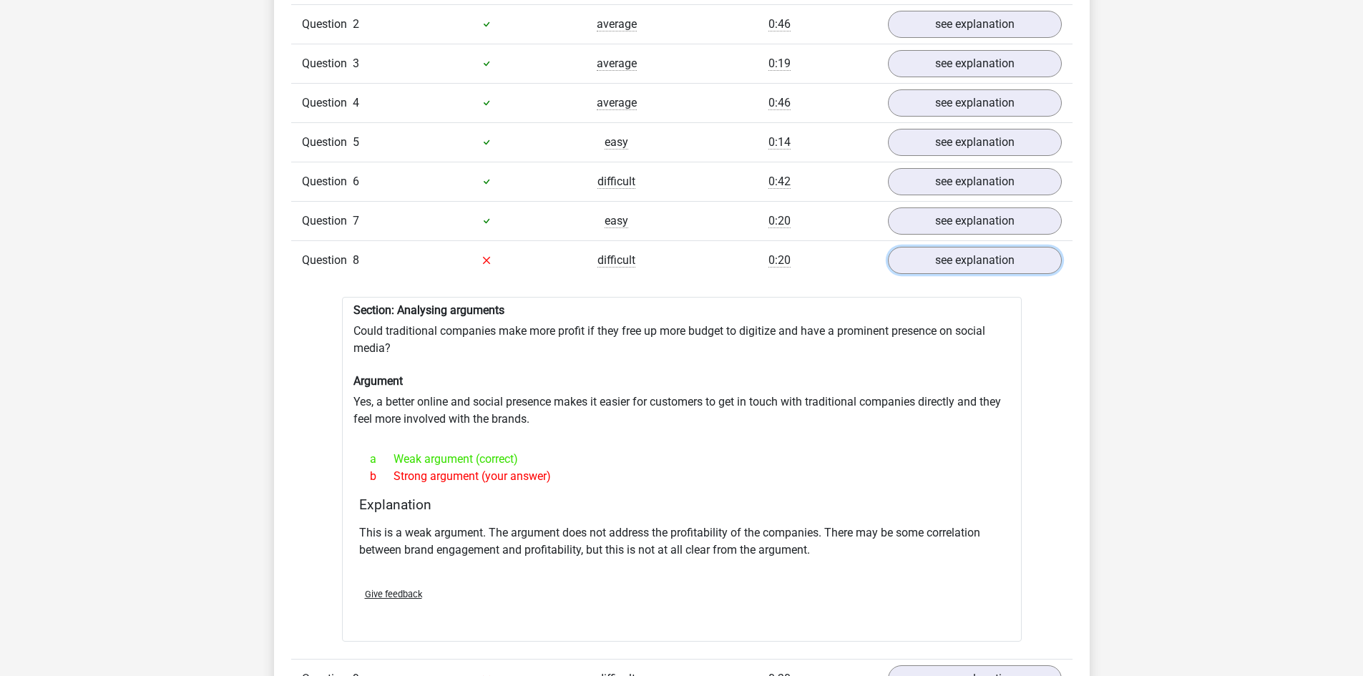
scroll to position [1359, 0]
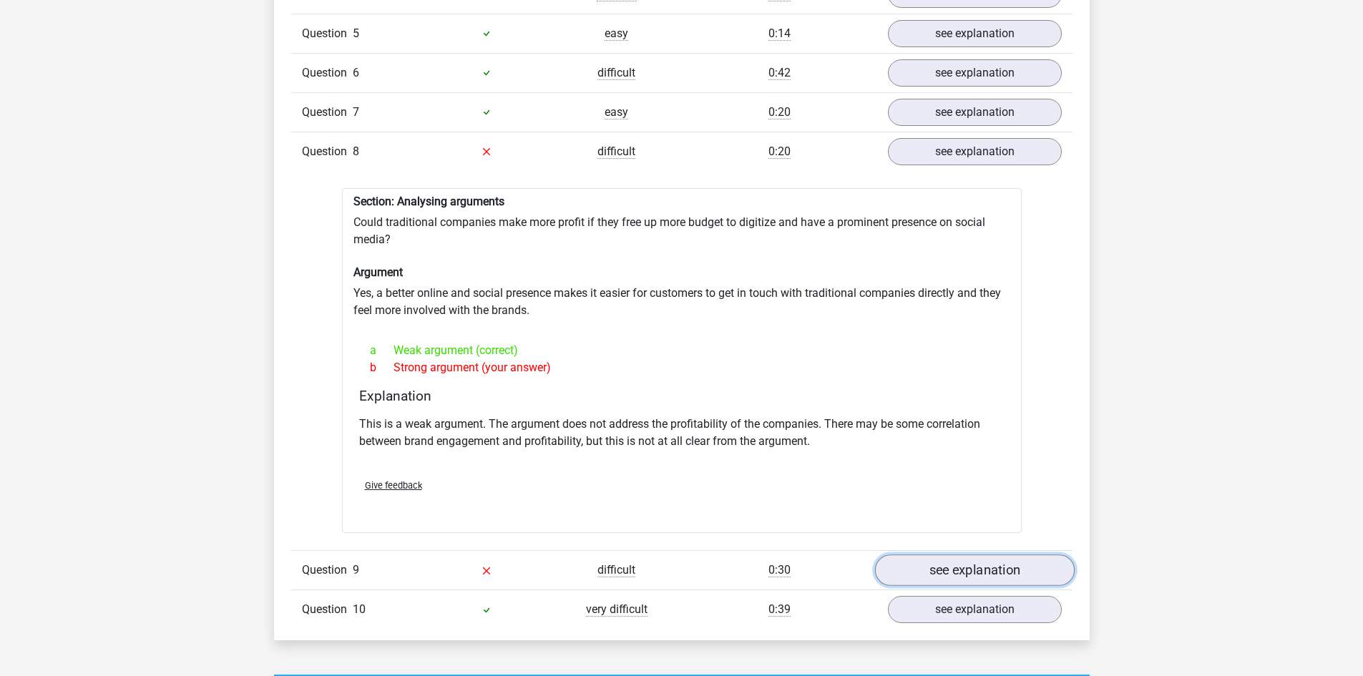
drag, startPoint x: 969, startPoint y: 564, endPoint x: 956, endPoint y: 562, distance: 13.1
click at [969, 564] on link "see explanation" at bounding box center [974, 569] width 200 height 31
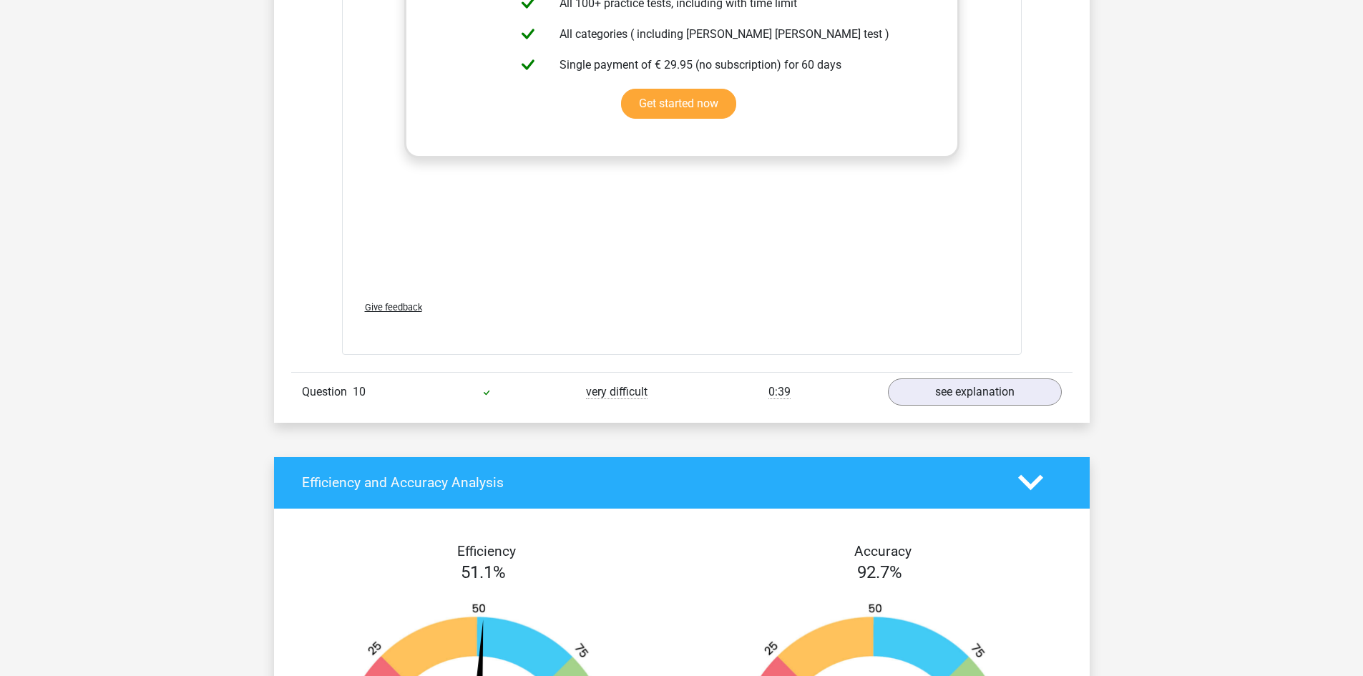
scroll to position [2361, 0]
